Goal: Transaction & Acquisition: Book appointment/travel/reservation

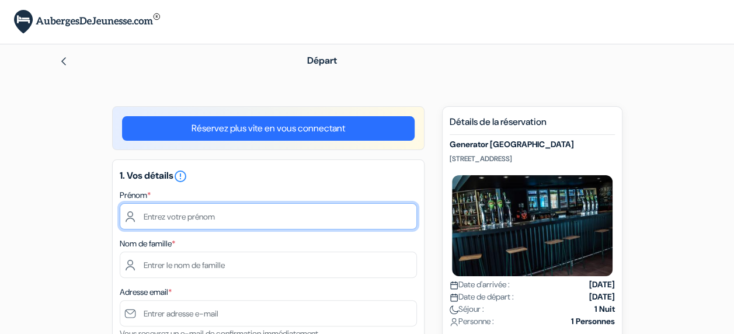
click at [264, 211] on input "text" at bounding box center [268, 216] width 297 height 26
type input "[PERSON_NAME]"
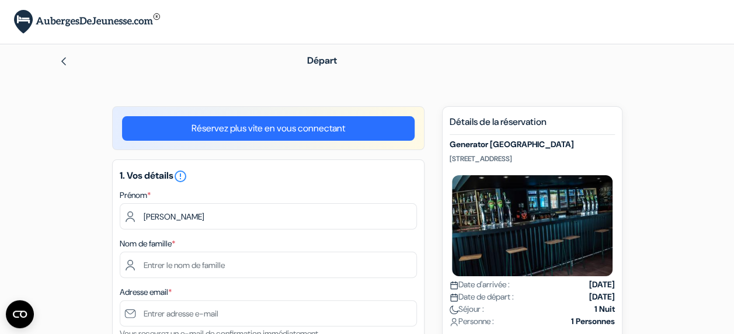
click at [284, 241] on div "Nom de famille *" at bounding box center [268, 256] width 297 height 41
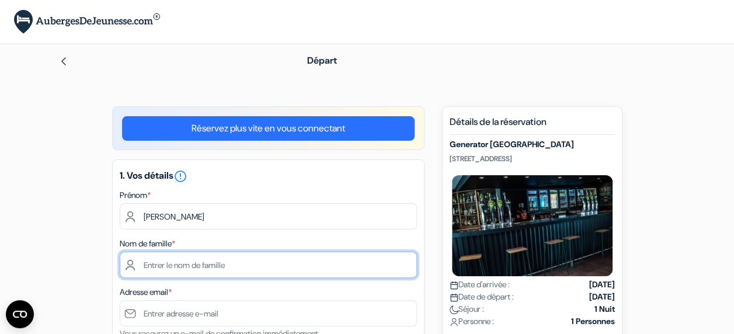
click at [270, 256] on input "text" at bounding box center [268, 265] width 297 height 26
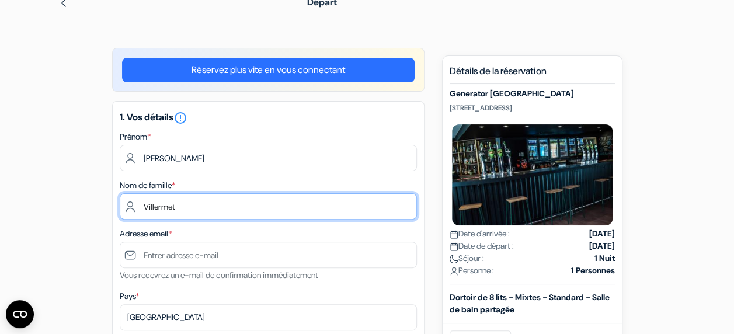
type input "Villermet"
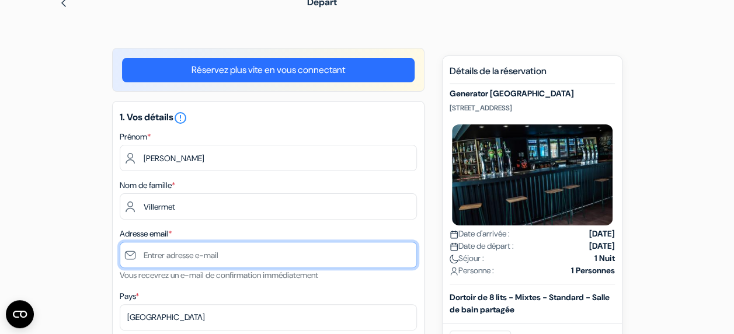
click at [173, 260] on input "text" at bounding box center [268, 255] width 297 height 26
type input "q"
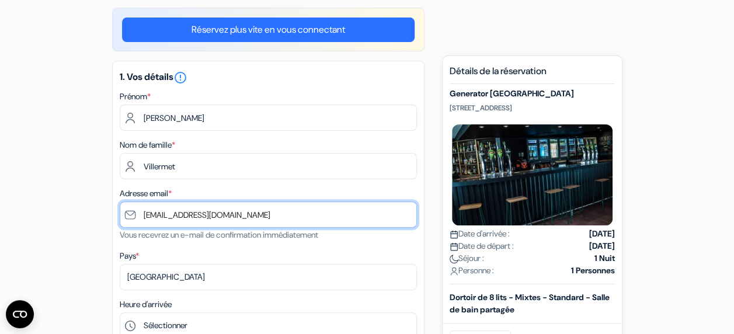
scroll to position [117, 0]
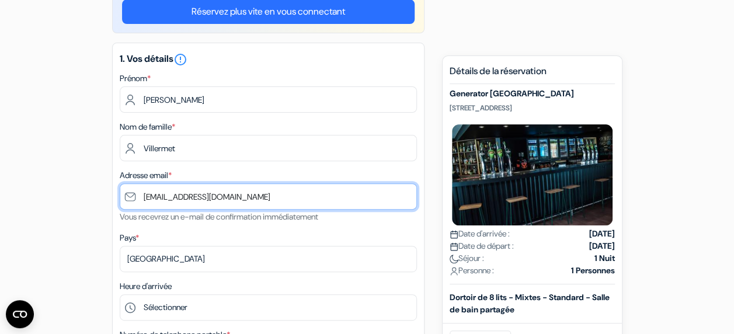
type input "[EMAIL_ADDRESS][DOMAIN_NAME]"
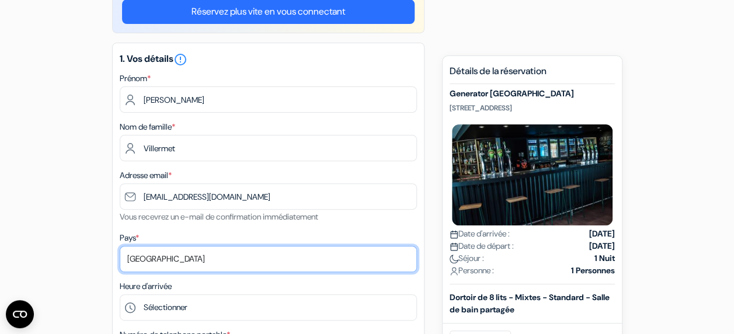
click at [171, 265] on select "Selectionner le pays Abkhazie [GEOGRAPHIC_DATA] [GEOGRAPHIC_DATA] Du [GEOGRAPHI…" at bounding box center [268, 259] width 297 height 26
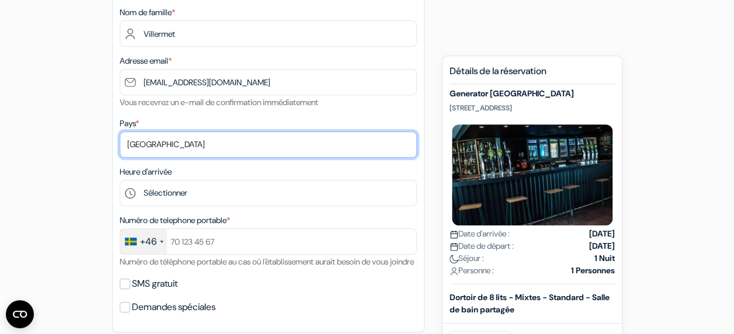
scroll to position [234, 0]
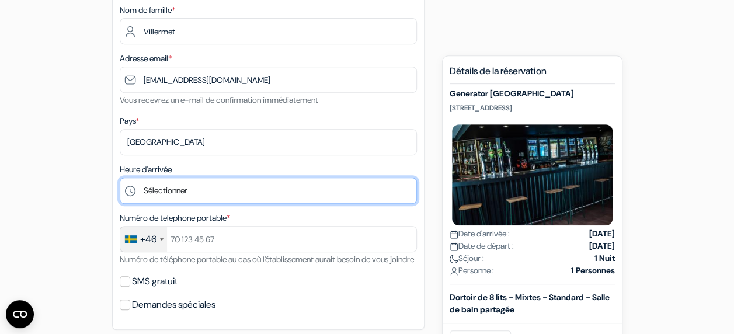
click at [177, 188] on select "Sélectionner 1:00 2:00 3:00 4:00 5:00 6:00 7:00 8:00 9:00 10:00 11:00 12:00 13:…" at bounding box center [268, 190] width 297 height 26
select select "21"
click at [120, 179] on select "Sélectionner 1:00 2:00 3:00 4:00 5:00 6:00 7:00 8:00 9:00 10:00 11:00 12:00 13:…" at bounding box center [268, 190] width 297 height 26
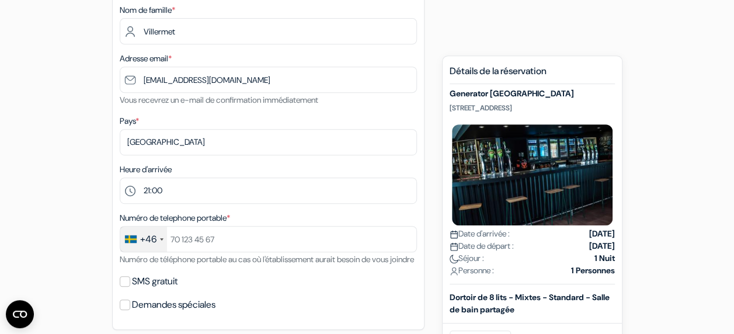
click at [158, 240] on div "+46" at bounding box center [143, 239] width 47 height 25
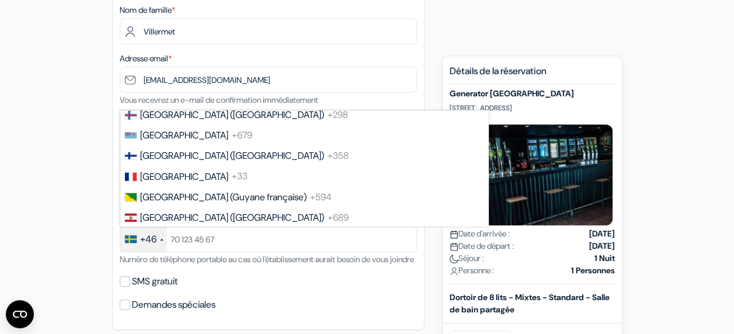
scroll to position [1568, 0]
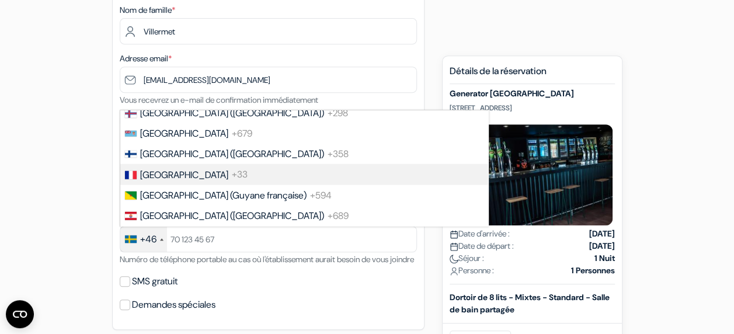
click at [186, 180] on li "France +33" at bounding box center [303, 174] width 369 height 20
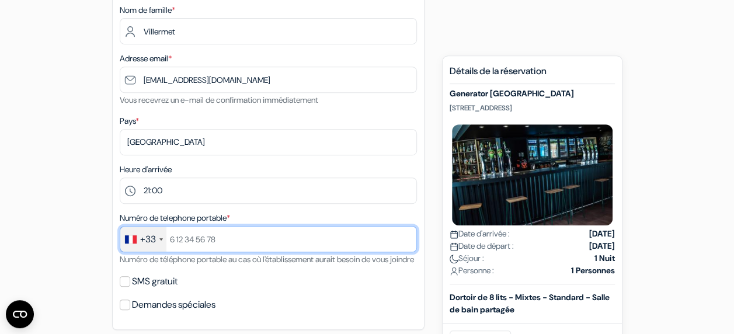
click at [200, 237] on input "text" at bounding box center [268, 239] width 297 height 26
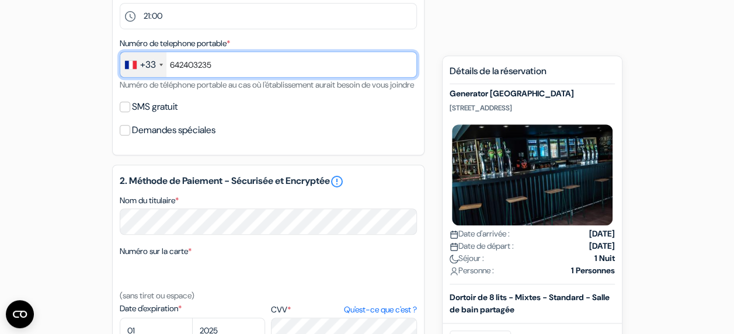
scroll to position [409, 0]
type input "642403235"
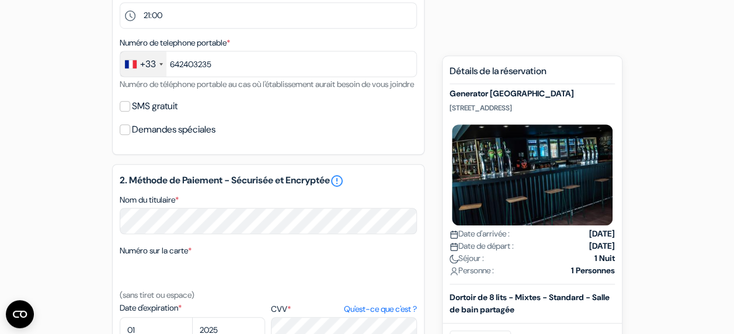
click at [321, 138] on div "Demandes spéciales" at bounding box center [268, 129] width 297 height 16
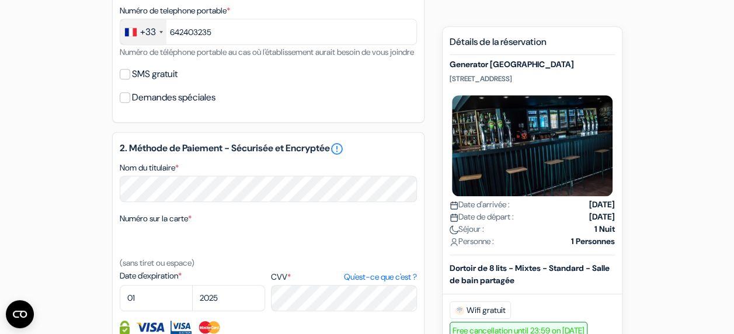
scroll to position [467, 0]
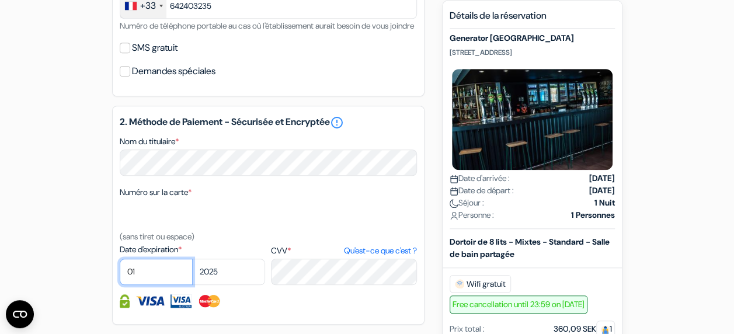
click at [137, 285] on select "01 02 03 04 05 06 07 08 09 10 11 12" at bounding box center [156, 272] width 73 height 26
select select "09"
click at [120, 275] on select "01 02 03 04 05 06 07 08 09 10 11 12" at bounding box center [156, 272] width 73 height 26
click at [228, 285] on select "2025 2026 2027 2028 2029 2030 2031 2032 2033 2034 2035 2036 2037 2038 2039 2040…" at bounding box center [228, 272] width 73 height 26
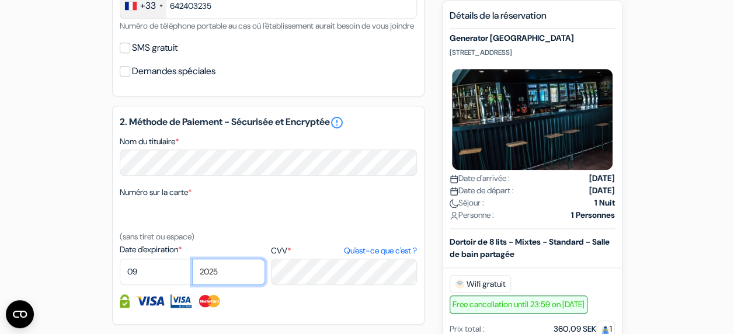
click at [228, 285] on select "2025 2026 2027 2028 2029 2030 2031 2032 2033 2034 2035 2036 2037 2038 2039 2040…" at bounding box center [228, 272] width 73 height 26
select select "2027"
click at [192, 275] on select "2025 2026 2027 2028 2029 2030 2031 2032 2033 2034 2035 2036 2037 2038 2039 2040…" at bounding box center [228, 272] width 73 height 26
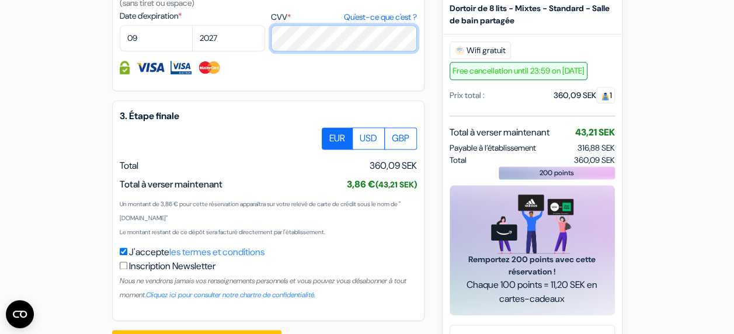
scroll to position [755, 0]
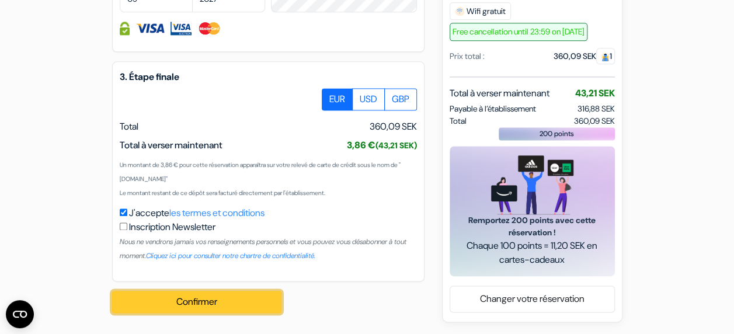
click at [237, 299] on button "Confirmer Loading..." at bounding box center [196, 302] width 169 height 22
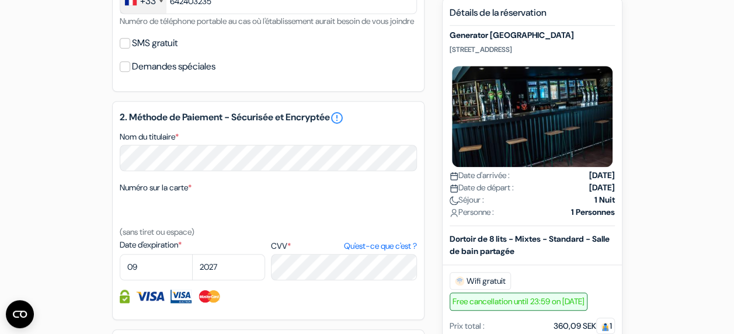
scroll to position [405, 0]
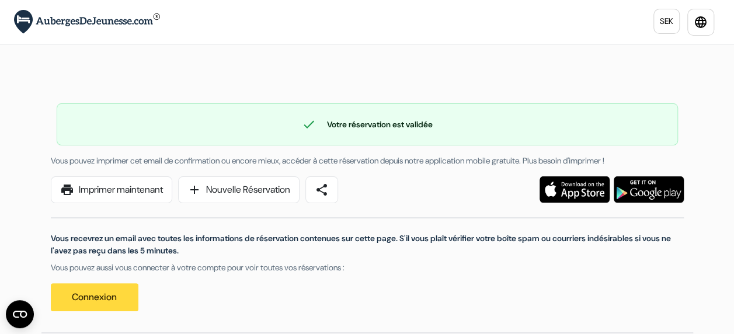
scroll to position [58, 0]
